Goal: Task Accomplishment & Management: Use online tool/utility

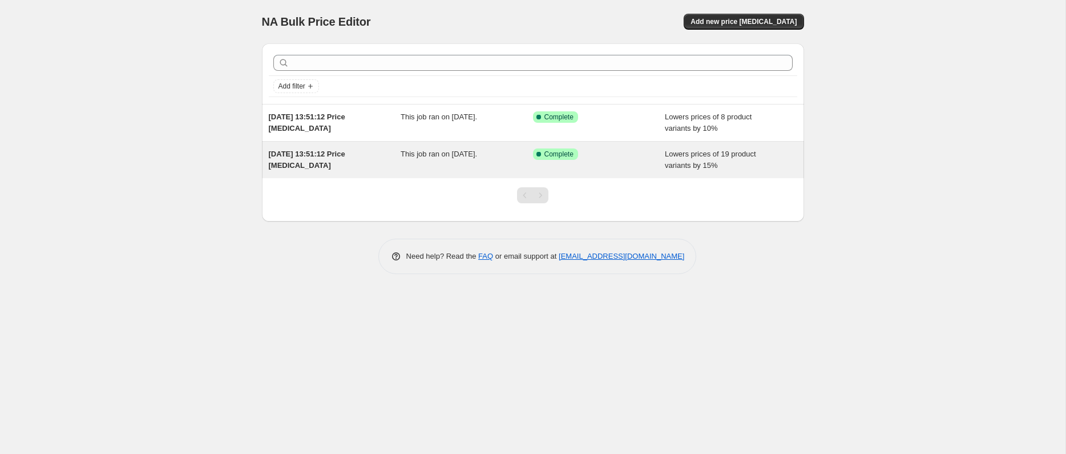
click at [337, 166] on div "5 Aug 2025, 13:51:12 Price change job" at bounding box center [335, 159] width 132 height 23
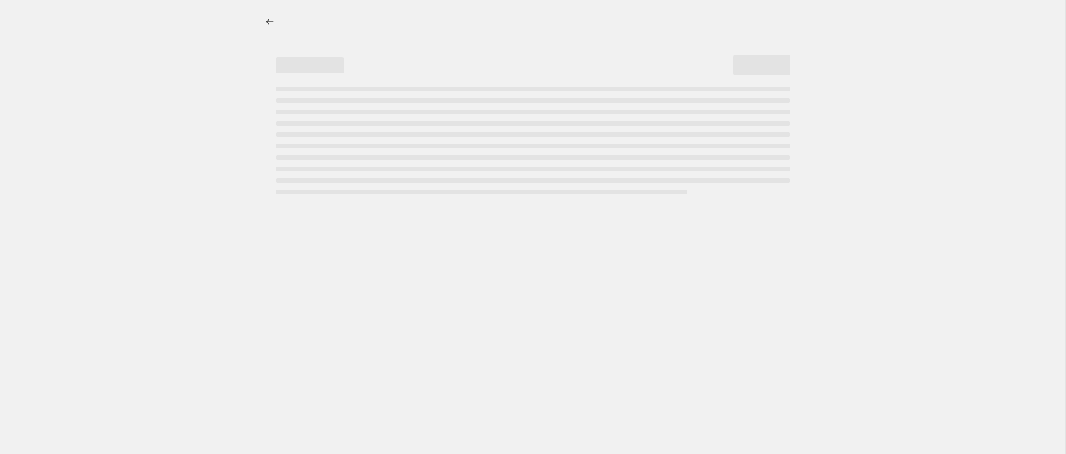
select select "percentage"
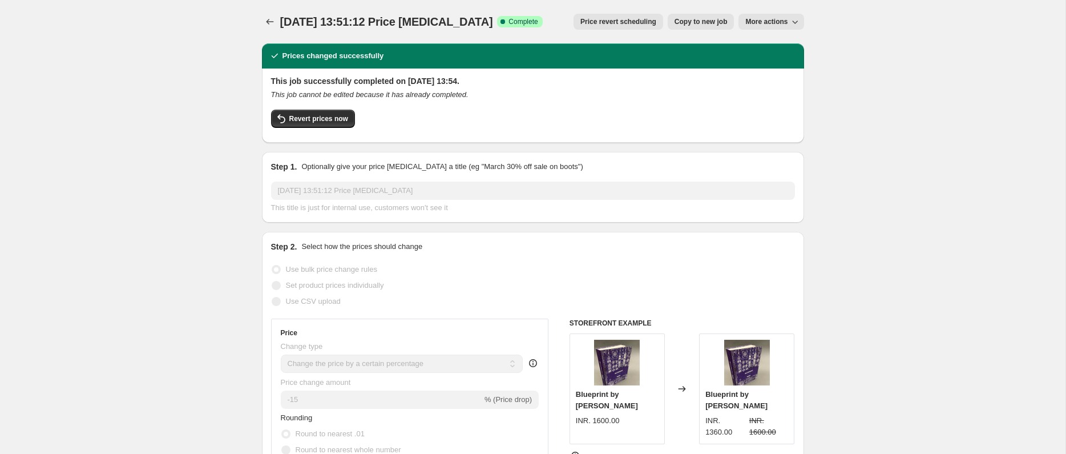
click at [614, 19] on span "Price revert scheduling" at bounding box center [619, 21] width 76 height 9
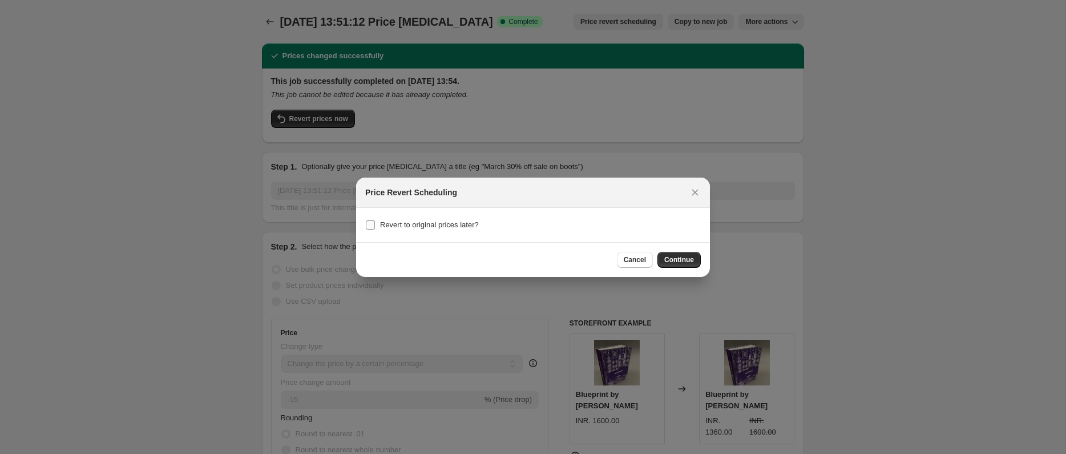
click at [419, 223] on span "Revert to original prices later?" at bounding box center [429, 224] width 99 height 9
click at [375, 223] on input "Revert to original prices later?" at bounding box center [370, 224] width 9 height 9
checkbox input "true"
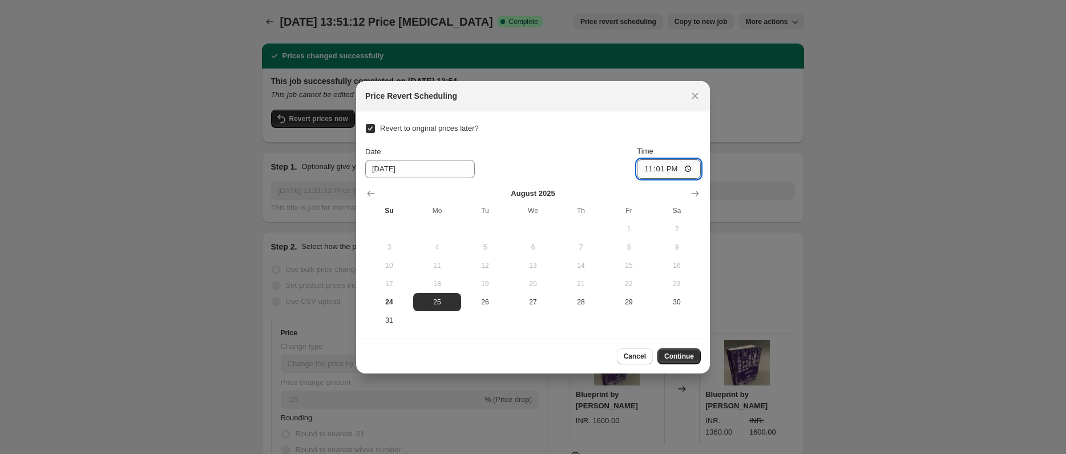
click at [650, 166] on input "23:01" at bounding box center [669, 168] width 64 height 19
click at [659, 170] on input "23:01" at bounding box center [669, 168] width 64 height 19
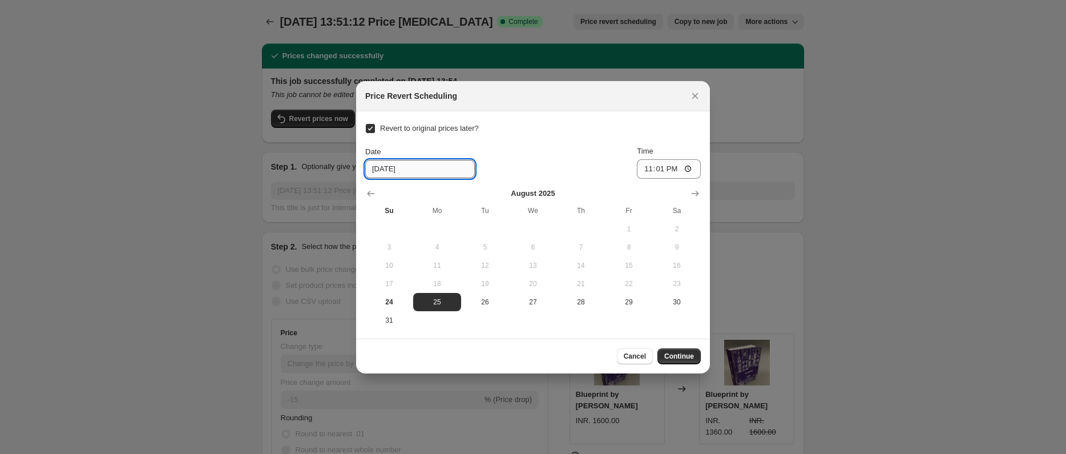
click at [386, 170] on input "8/25/2025" at bounding box center [420, 169] width 110 height 18
click at [390, 302] on span "24" at bounding box center [389, 301] width 39 height 9
type input "8/24/2025"
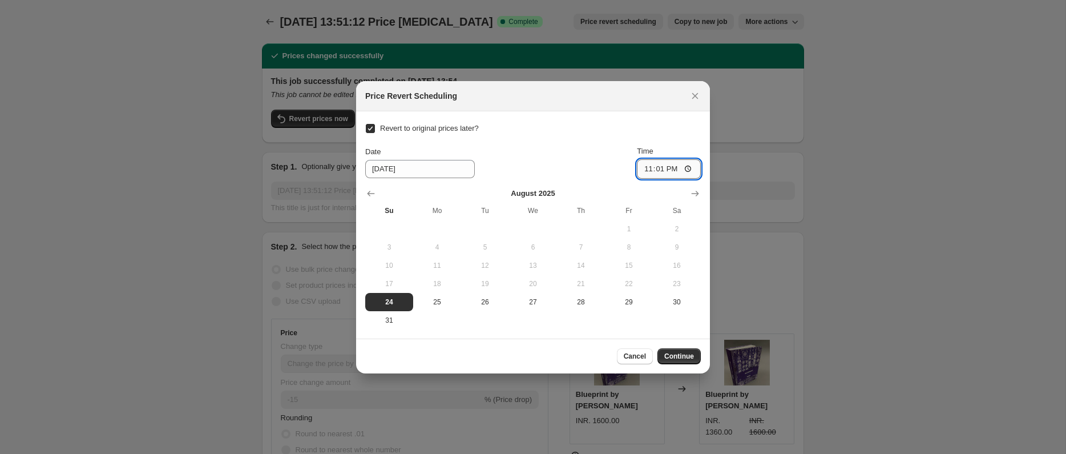
click at [654, 169] on input "23:01" at bounding box center [669, 168] width 64 height 19
type input "23:55"
click at [675, 356] on span "Continue" at bounding box center [679, 356] width 30 height 9
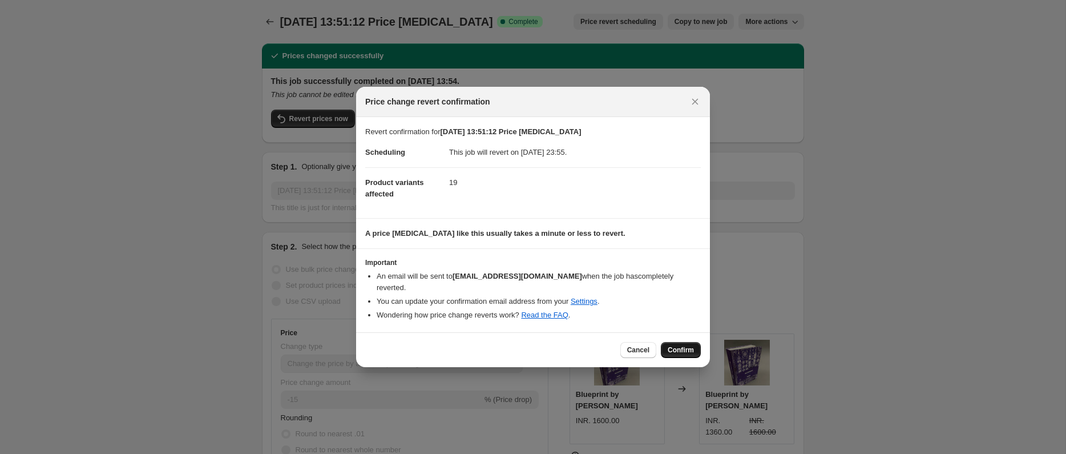
click at [687, 347] on span "Confirm" at bounding box center [681, 349] width 26 height 9
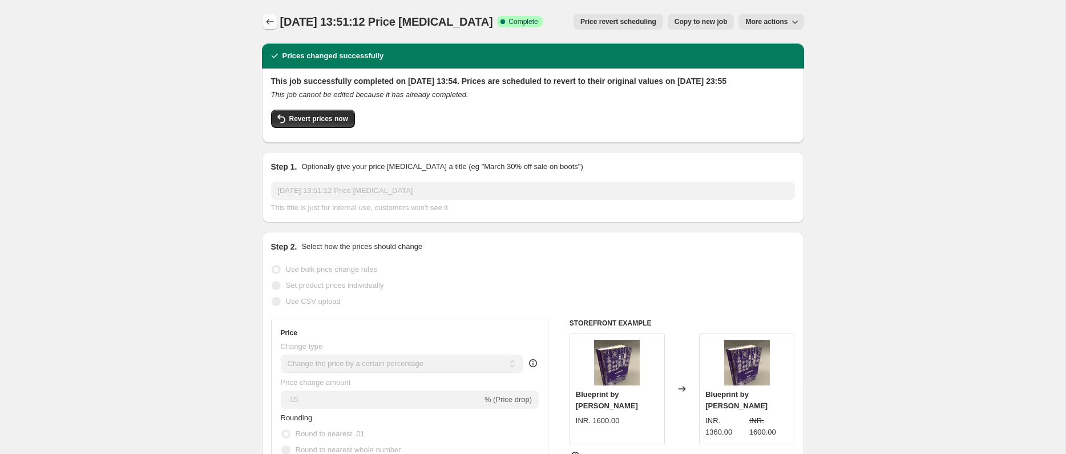
click at [270, 23] on icon "Price change jobs" at bounding box center [269, 21] width 11 height 11
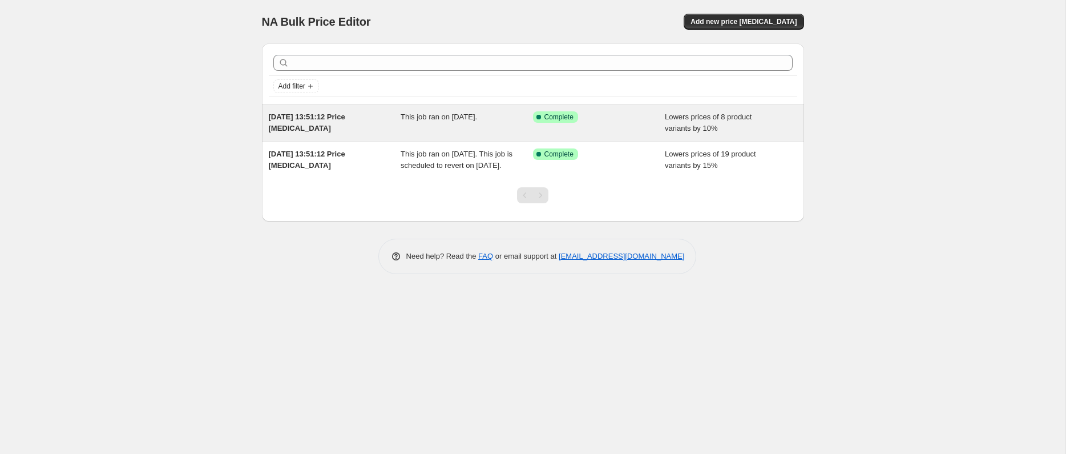
click at [356, 122] on div "5 Aug 2025, 13:51:12 Price change job" at bounding box center [335, 122] width 132 height 23
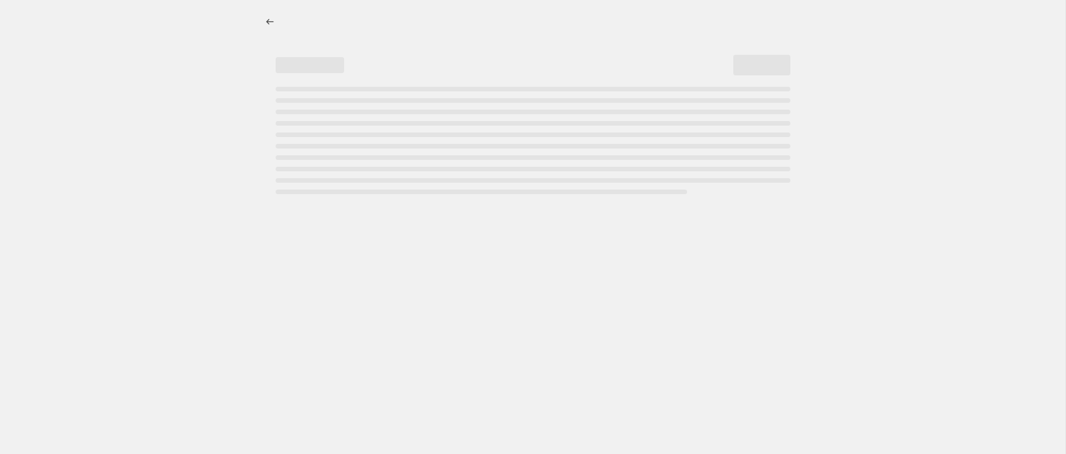
select select "percentage"
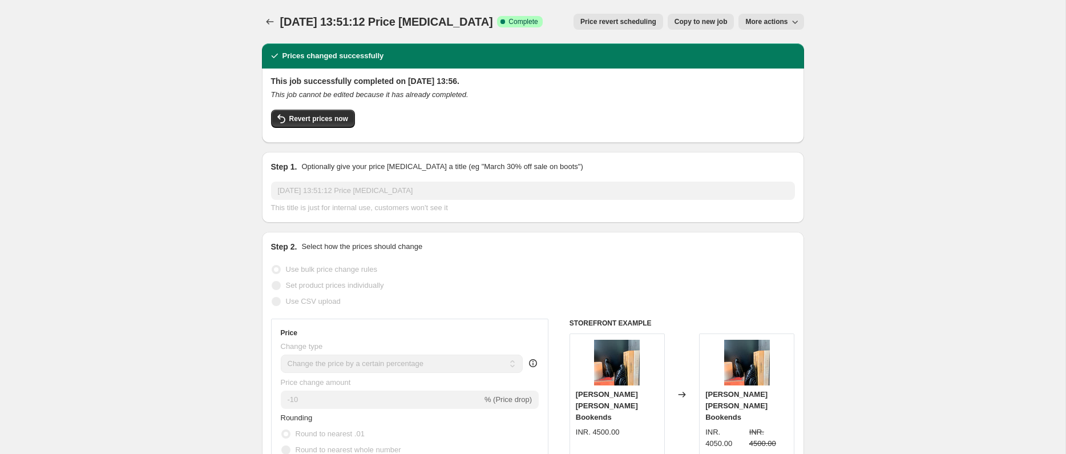
click at [629, 21] on span "Price revert scheduling" at bounding box center [619, 21] width 76 height 9
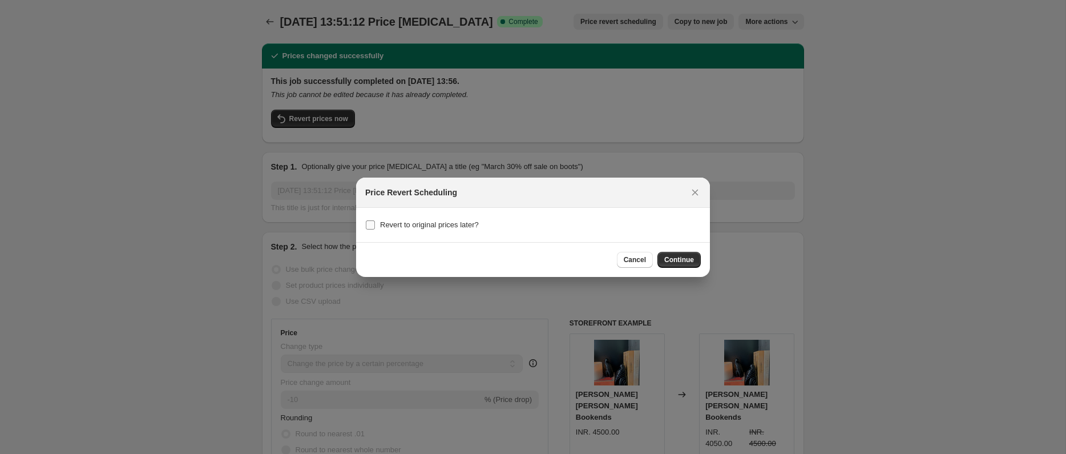
click at [371, 223] on input "Revert to original prices later?" at bounding box center [370, 224] width 9 height 9
checkbox input "true"
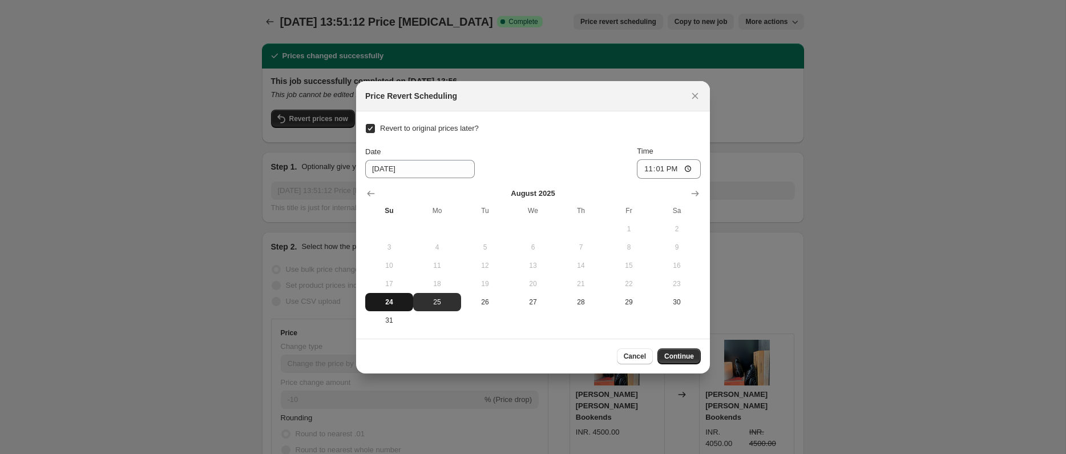
click at [393, 303] on span "24" at bounding box center [389, 301] width 39 height 9
type input "8/24/2025"
click at [658, 168] on input "23:01" at bounding box center [669, 168] width 64 height 19
type input "23:50"
click at [681, 355] on span "Continue" at bounding box center [679, 356] width 30 height 9
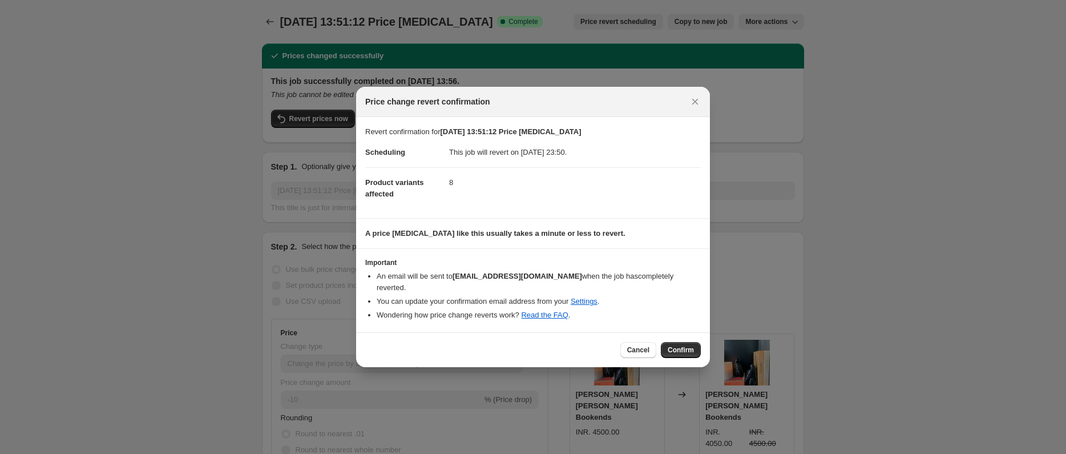
click at [681, 355] on button "Confirm" at bounding box center [681, 350] width 40 height 16
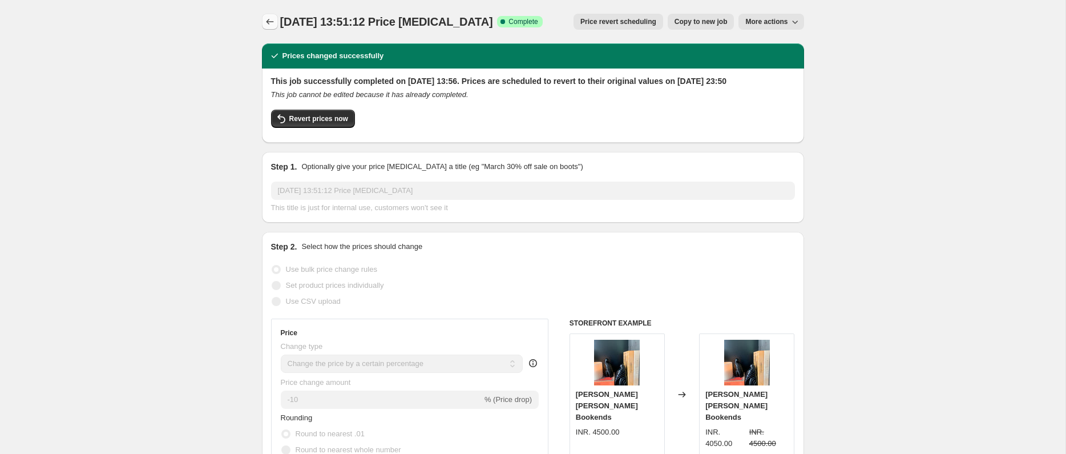
click at [271, 19] on icon "Price change jobs" at bounding box center [269, 21] width 11 height 11
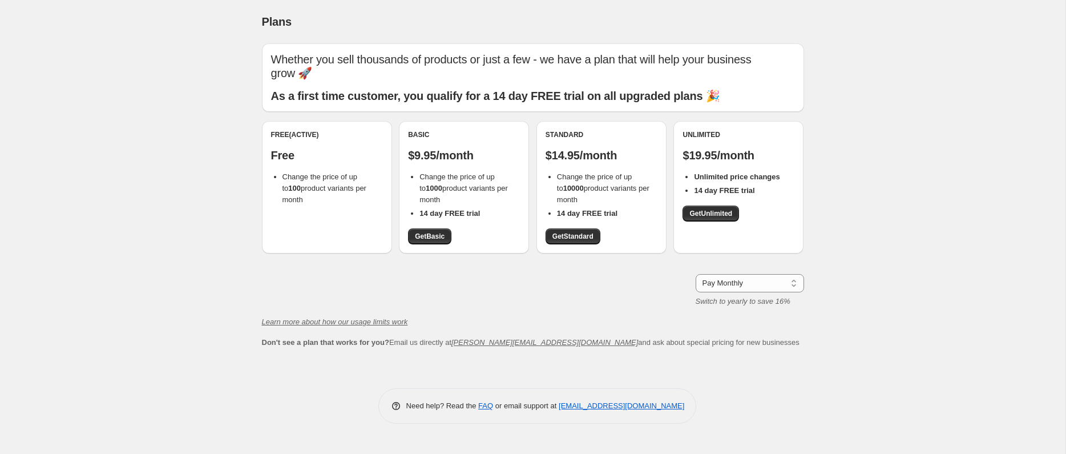
click at [323, 176] on span "Change the price of up to 100 product variants per month" at bounding box center [325, 187] width 84 height 31
